Goal: Task Accomplishment & Management: Manage account settings

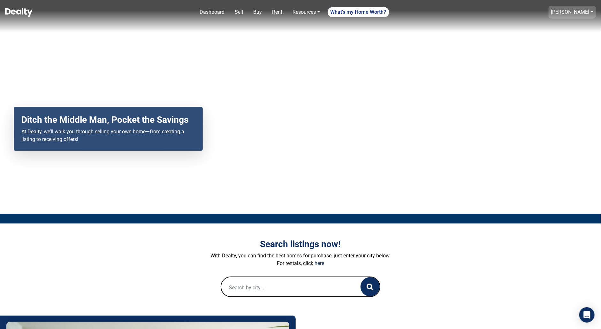
click at [573, 11] on link "[PERSON_NAME]" at bounding box center [570, 12] width 38 height 6
click at [560, 88] on link "Saved Searches" at bounding box center [572, 88] width 46 height 10
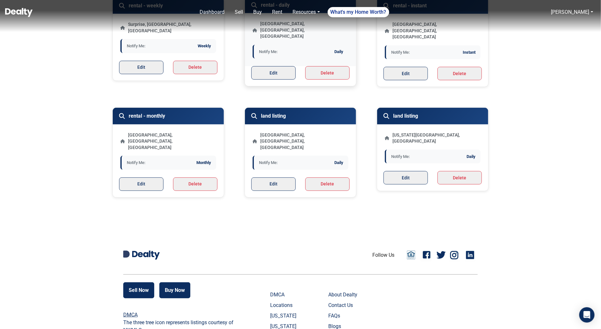
scroll to position [72, 0]
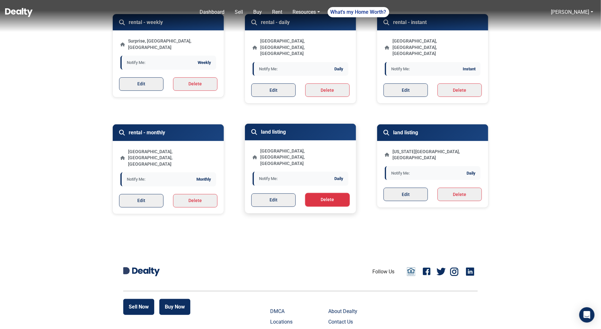
click at [325, 193] on button "Delete" at bounding box center [327, 199] width 44 height 13
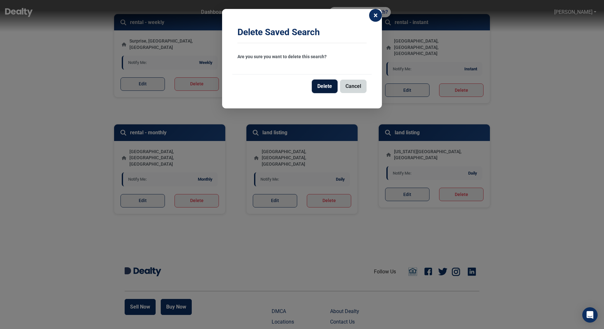
click at [325, 84] on button "Delete" at bounding box center [325, 86] width 26 height 13
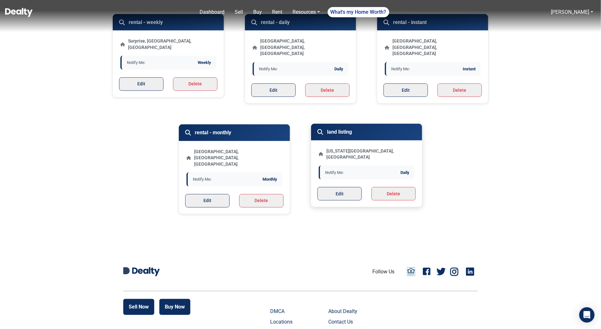
click at [379, 187] on div "Edit Delete" at bounding box center [366, 197] width 111 height 20
click at [381, 187] on button "Delete" at bounding box center [394, 193] width 44 height 13
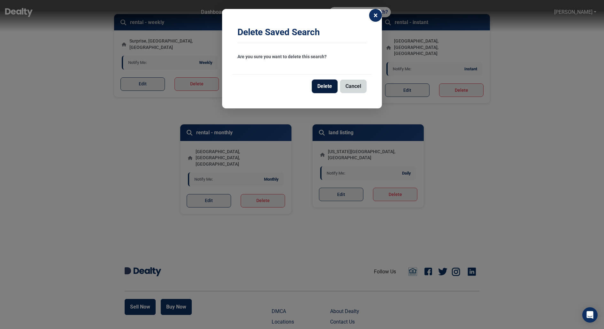
click at [327, 85] on button "Delete" at bounding box center [325, 86] width 26 height 13
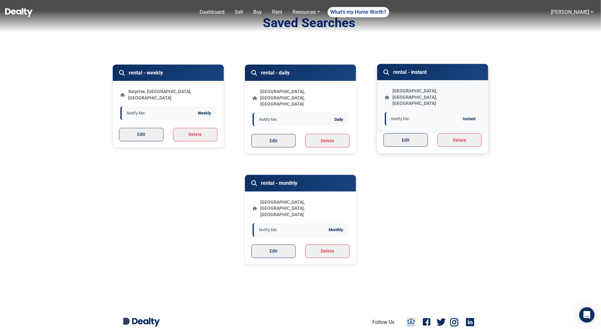
scroll to position [26, 0]
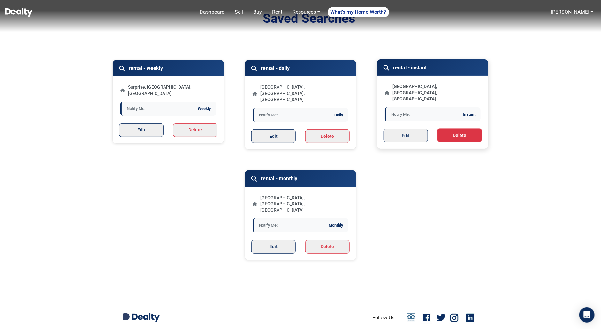
click at [444, 128] on button "Delete" at bounding box center [460, 134] width 44 height 13
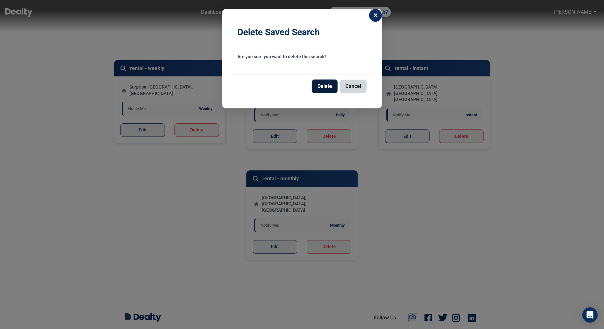
click at [327, 86] on button "Delete" at bounding box center [325, 86] width 26 height 13
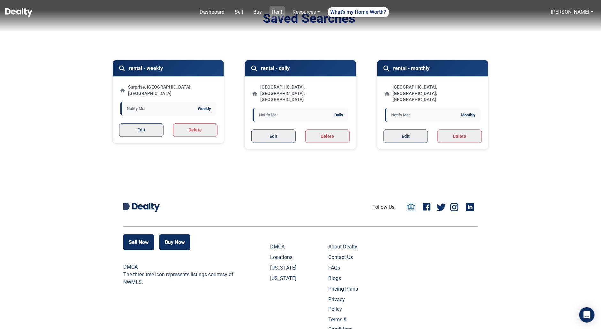
click at [281, 15] on link "Rent" at bounding box center [277, 12] width 15 height 13
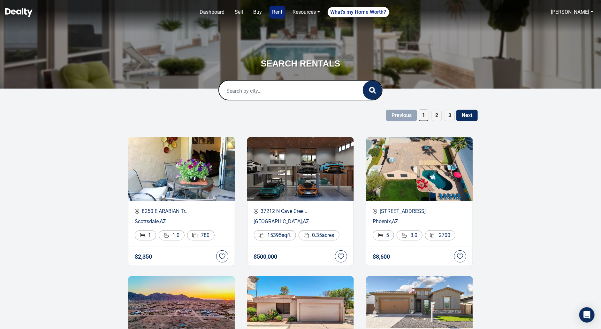
click at [270, 88] on input "text" at bounding box center [284, 90] width 131 height 20
click at [276, 114] on div "Scottsdale, AZ, USA" at bounding box center [300, 116] width 153 height 20
type input "[GEOGRAPHIC_DATA], [GEOGRAPHIC_DATA], [GEOGRAPHIC_DATA]"
click at [322, 111] on div "[GEOGRAPHIC_DATA], [GEOGRAPHIC_DATA], [GEOGRAPHIC_DATA]" at bounding box center [300, 116] width 153 height 20
click at [372, 93] on icon "button" at bounding box center [372, 90] width 7 height 7
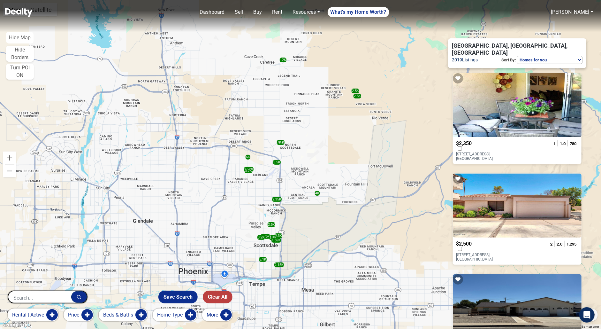
click at [193, 313] on button "Home Type" at bounding box center [175, 314] width 44 height 13
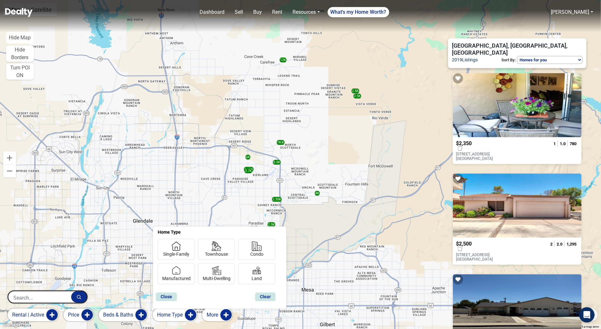
click at [141, 314] on button "Beds & Baths" at bounding box center [123, 314] width 49 height 13
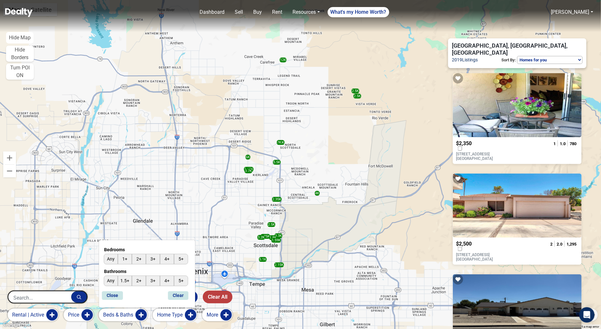
click at [87, 314] on button "Price" at bounding box center [79, 314] width 30 height 13
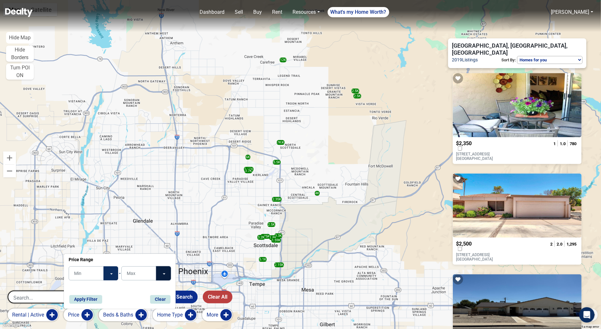
click at [167, 275] on button "Toggle Dropdown" at bounding box center [163, 273] width 15 height 14
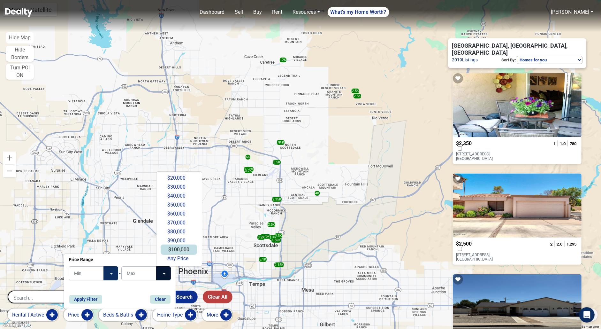
click at [179, 250] on button "$100,000" at bounding box center [179, 249] width 36 height 10
type input "$100,000"
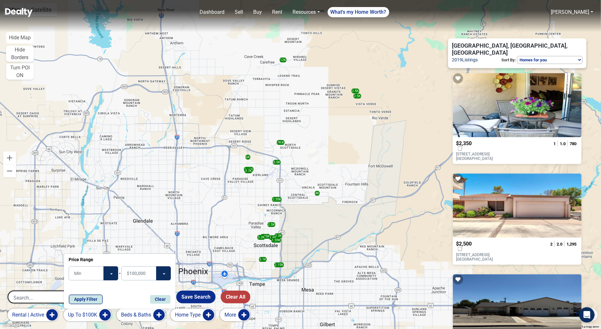
click at [85, 301] on button "Apply Filter" at bounding box center [86, 299] width 34 height 9
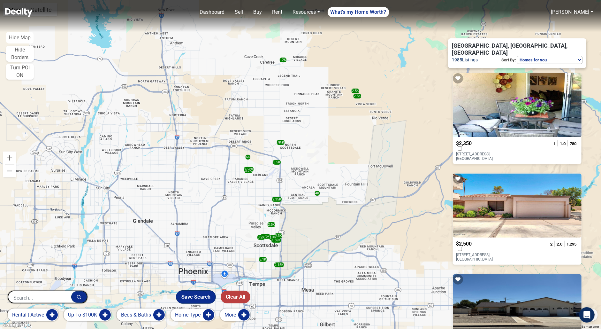
click at [209, 299] on button "Save Search" at bounding box center [195, 296] width 39 height 13
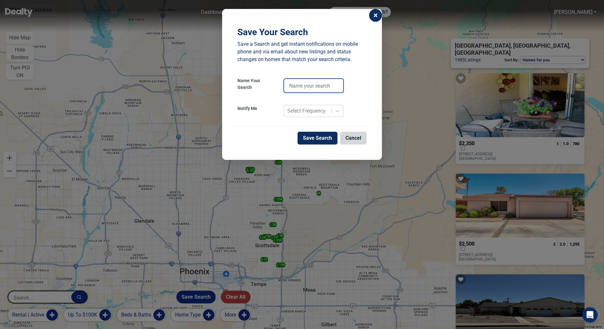
click at [314, 89] on input "text" at bounding box center [314, 86] width 60 height 14
type input "instant rental 1"
click at [335, 109] on icon at bounding box center [337, 111] width 6 height 6
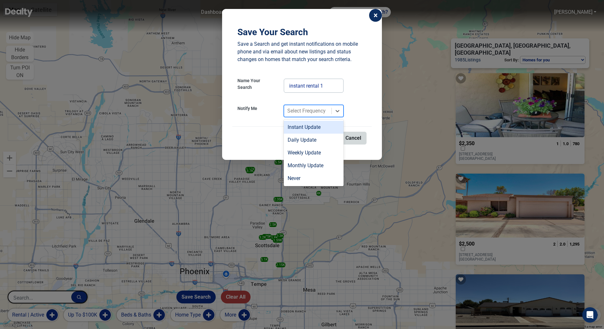
click at [326, 126] on div "Instant Update" at bounding box center [314, 127] width 60 height 13
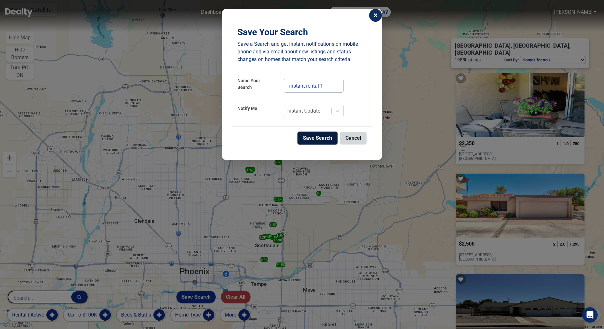
click at [318, 136] on button "Save Search" at bounding box center [317, 138] width 40 height 13
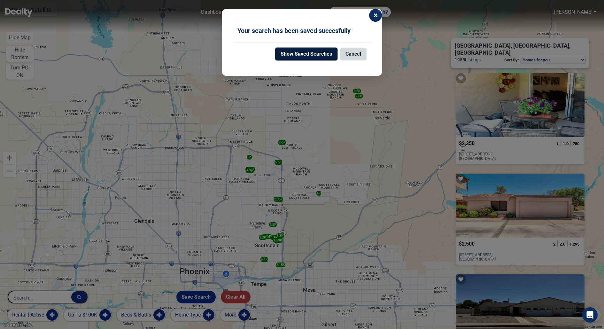
click at [331, 56] on button "Show Saved Searches" at bounding box center [306, 54] width 62 height 13
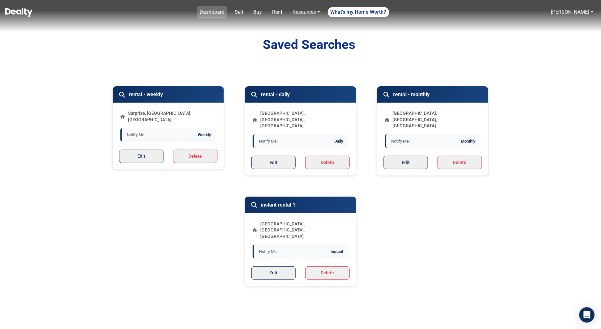
click at [218, 13] on link "Dashboard" at bounding box center [212, 12] width 30 height 13
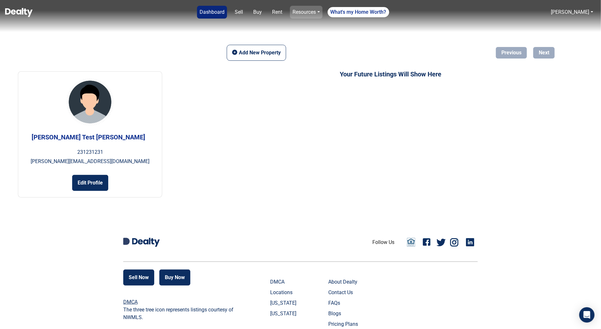
click at [304, 15] on link "Resources" at bounding box center [306, 12] width 32 height 13
click at [281, 11] on link "Rent" at bounding box center [277, 12] width 15 height 13
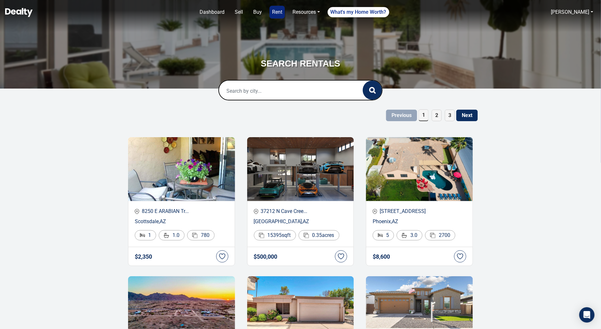
click at [261, 95] on input "text" at bounding box center [284, 90] width 131 height 20
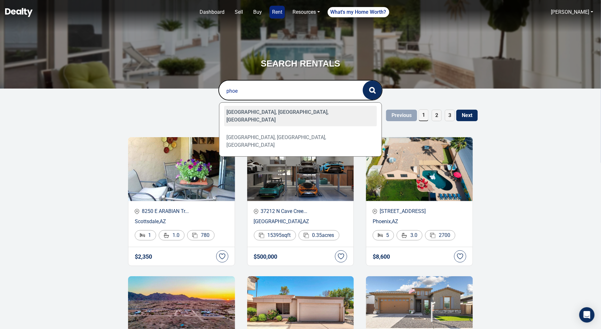
click at [252, 113] on div "[GEOGRAPHIC_DATA], [GEOGRAPHIC_DATA], [GEOGRAPHIC_DATA]" at bounding box center [300, 116] width 153 height 20
type input "[GEOGRAPHIC_DATA], [GEOGRAPHIC_DATA], [GEOGRAPHIC_DATA]"
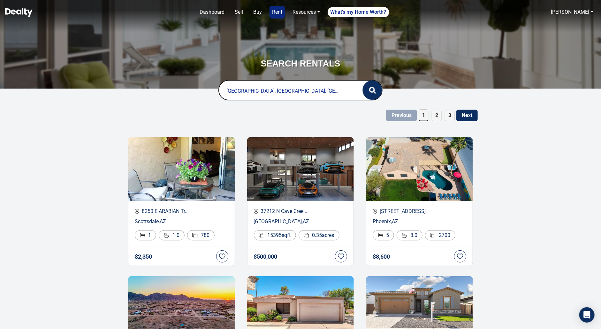
click at [373, 93] on button "button" at bounding box center [372, 89] width 19 height 19
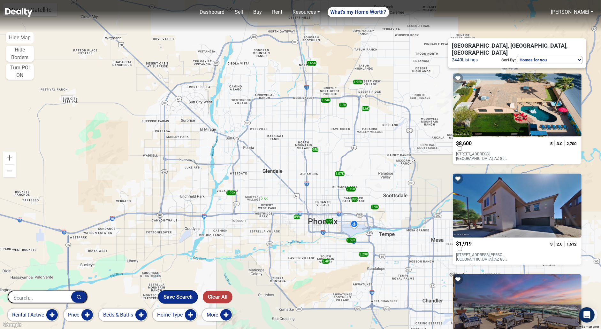
click at [167, 296] on button "Save Search" at bounding box center [177, 296] width 39 height 13
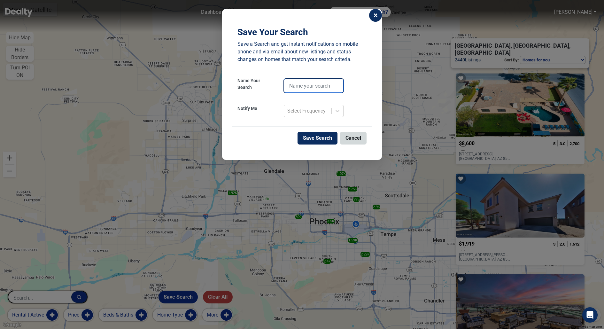
click at [310, 87] on input "text" at bounding box center [314, 86] width 60 height 14
type input "instant 2"
click at [334, 110] on icon at bounding box center [337, 111] width 6 height 6
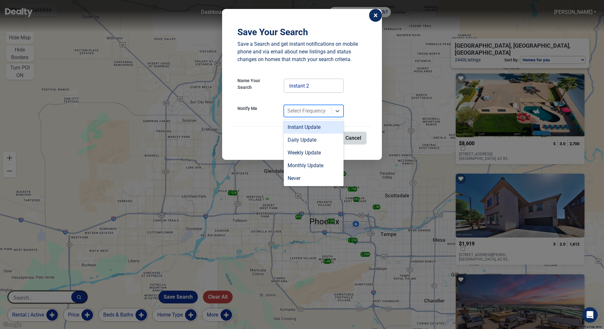
click at [329, 124] on div "Instant Update" at bounding box center [314, 127] width 60 height 13
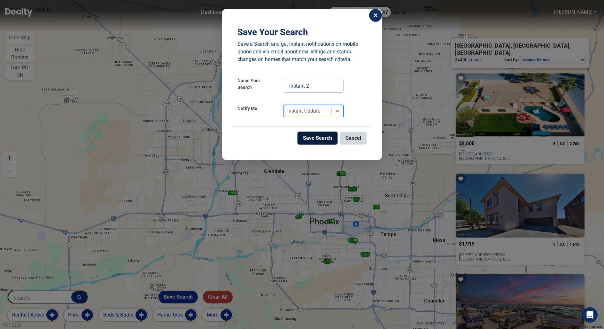
click at [323, 134] on button "Save Search" at bounding box center [317, 138] width 40 height 13
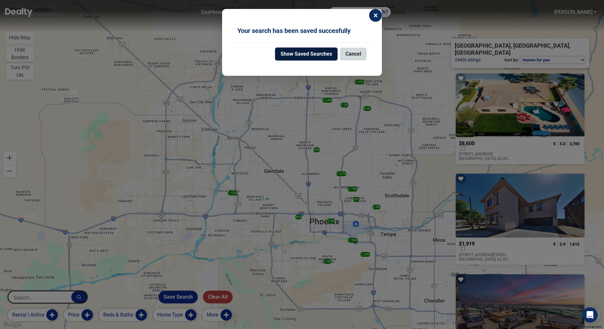
click at [323, 58] on button "Show Saved Searches" at bounding box center [306, 54] width 62 height 13
